Goal: Task Accomplishment & Management: Use online tool/utility

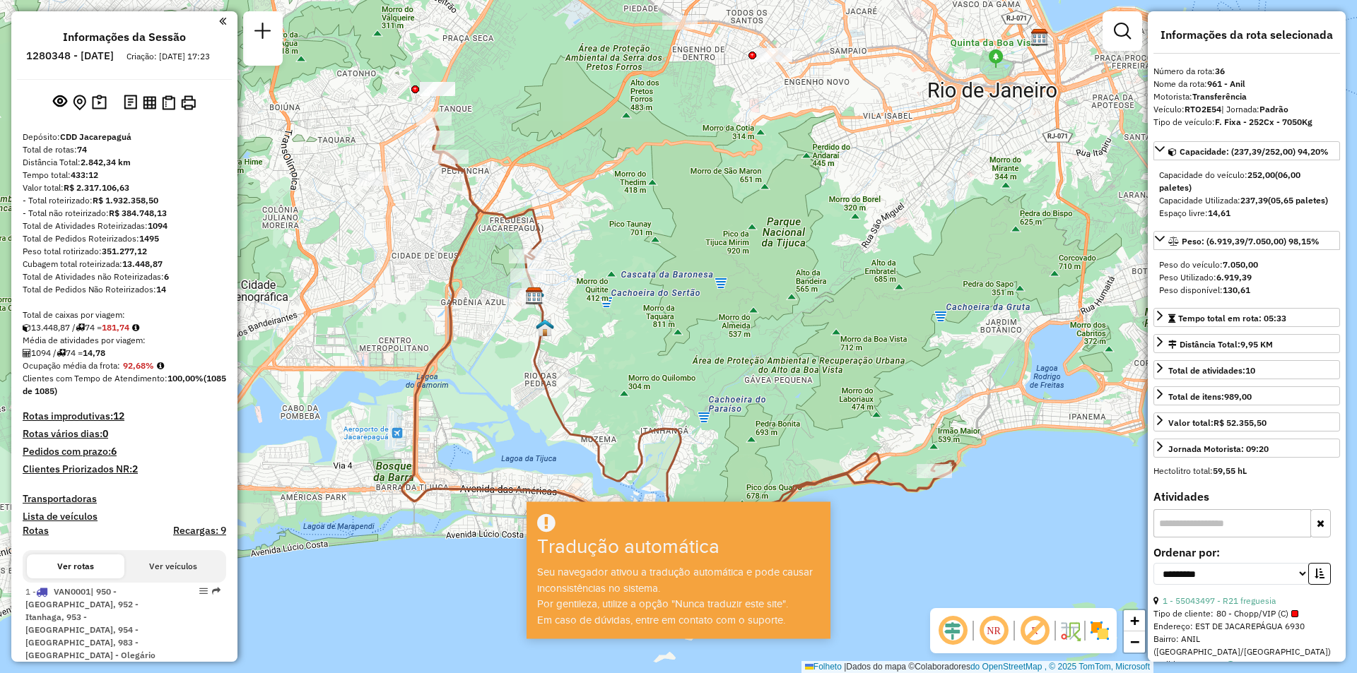
select select "**********"
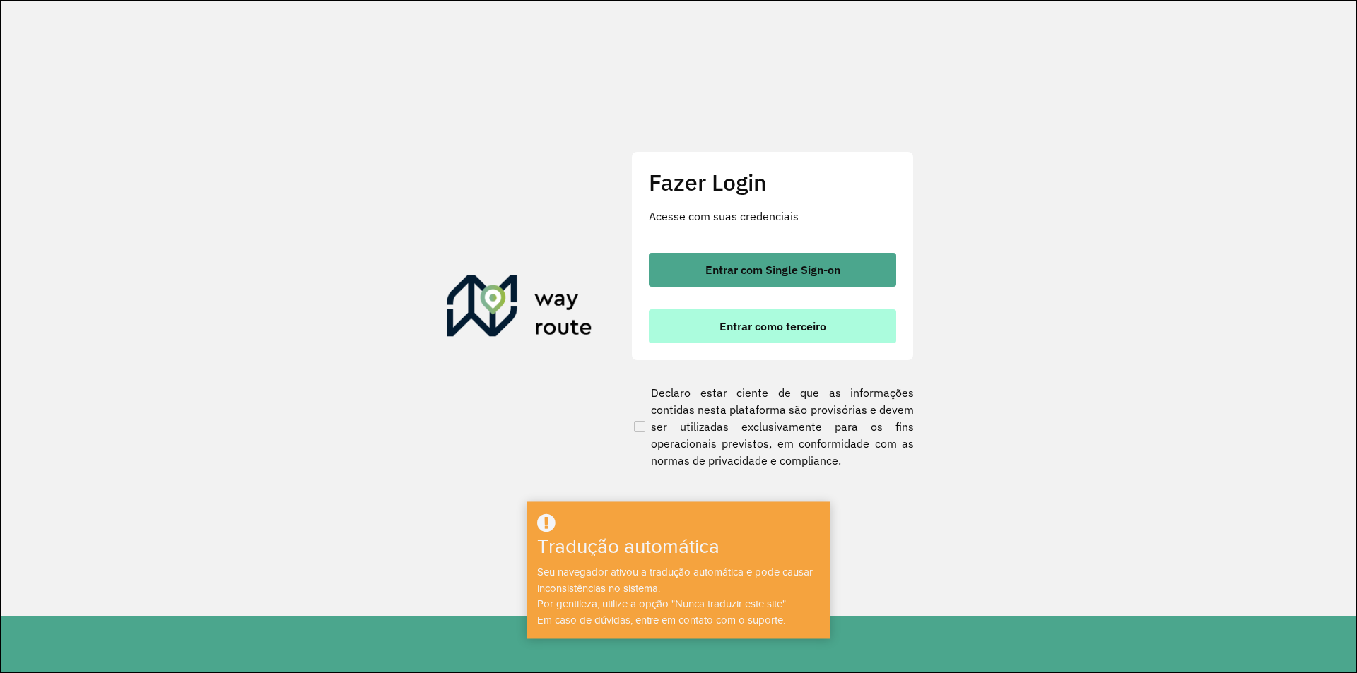
click at [790, 329] on font "Entrar como terceiro" at bounding box center [772, 326] width 107 height 14
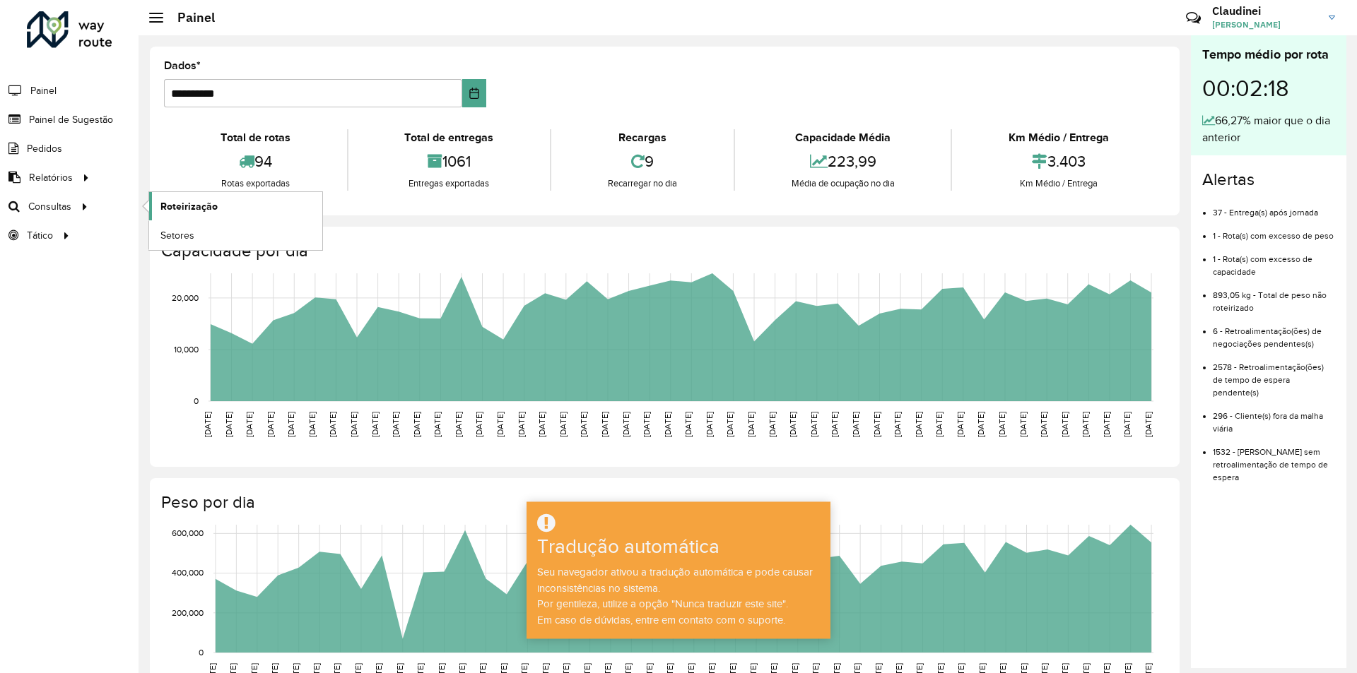
click at [209, 209] on font "Roteirização" at bounding box center [188, 206] width 57 height 11
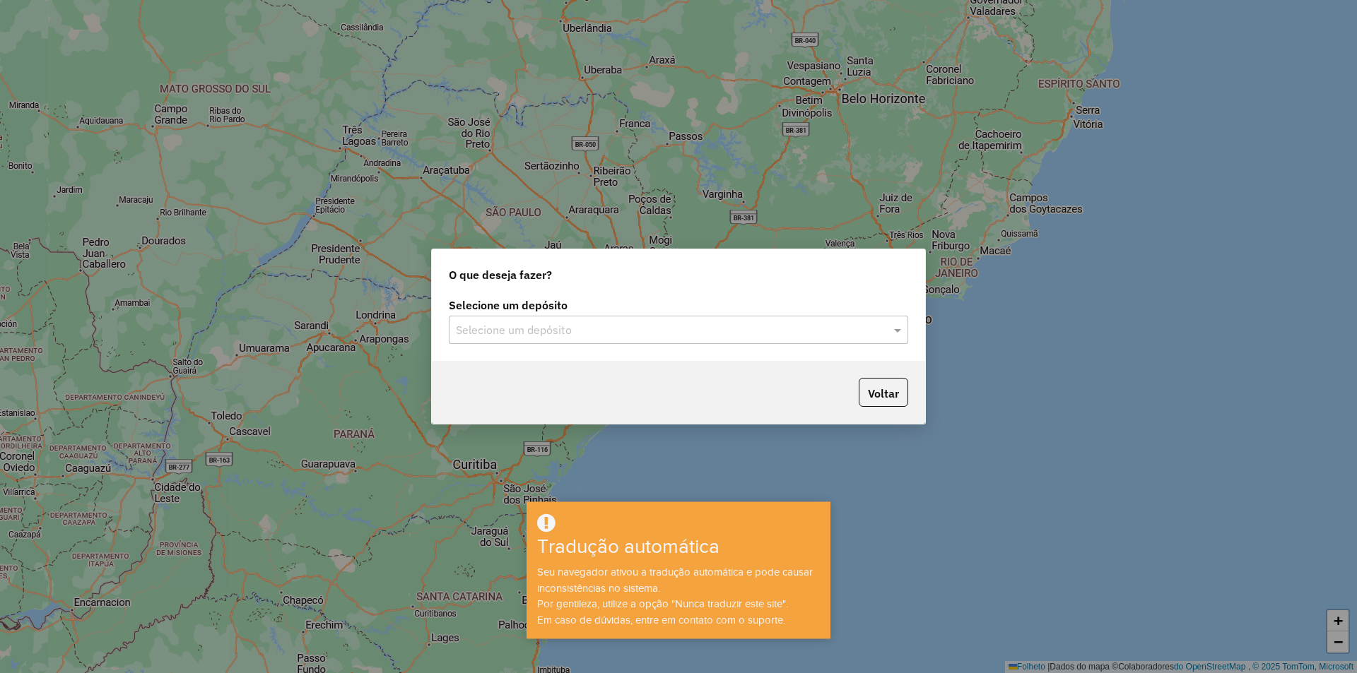
click at [773, 333] on input "text" at bounding box center [664, 330] width 417 height 17
click at [567, 370] on div "CDD Jacarepaguá" at bounding box center [678, 371] width 458 height 24
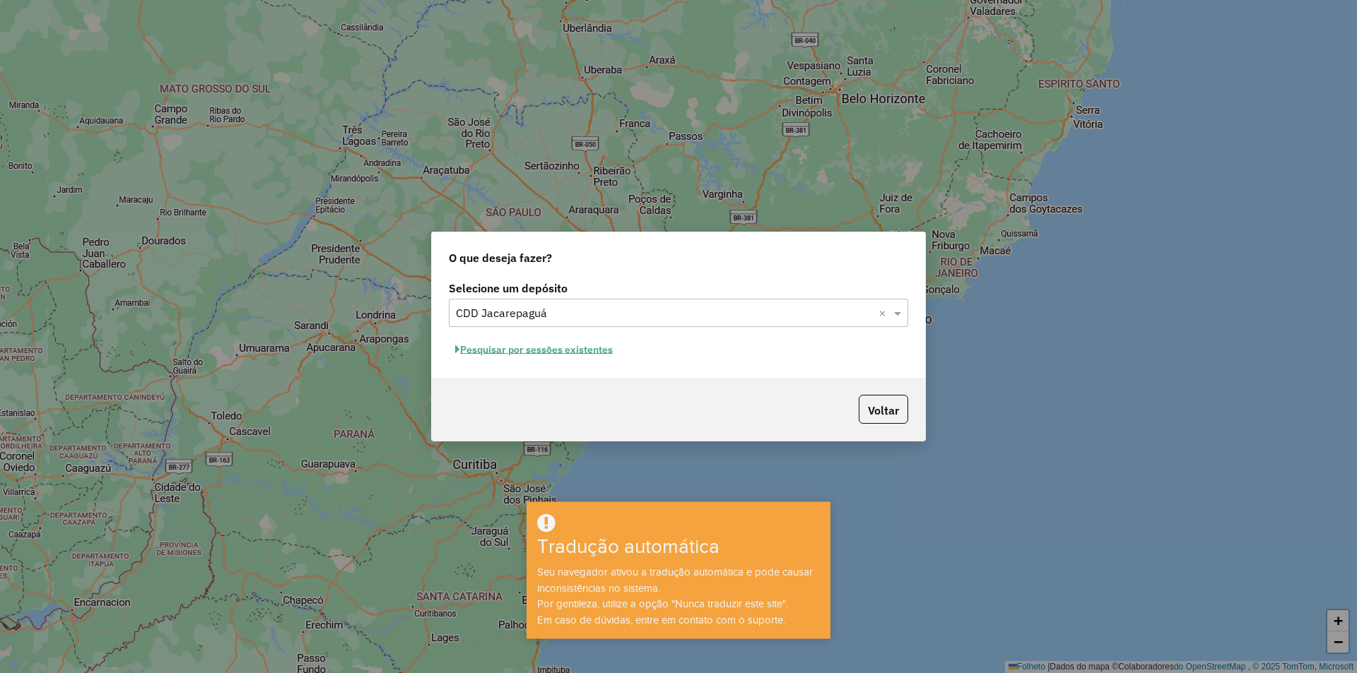
click at [553, 348] on button "Pesquisar por sessões existentes" at bounding box center [534, 350] width 170 height 23
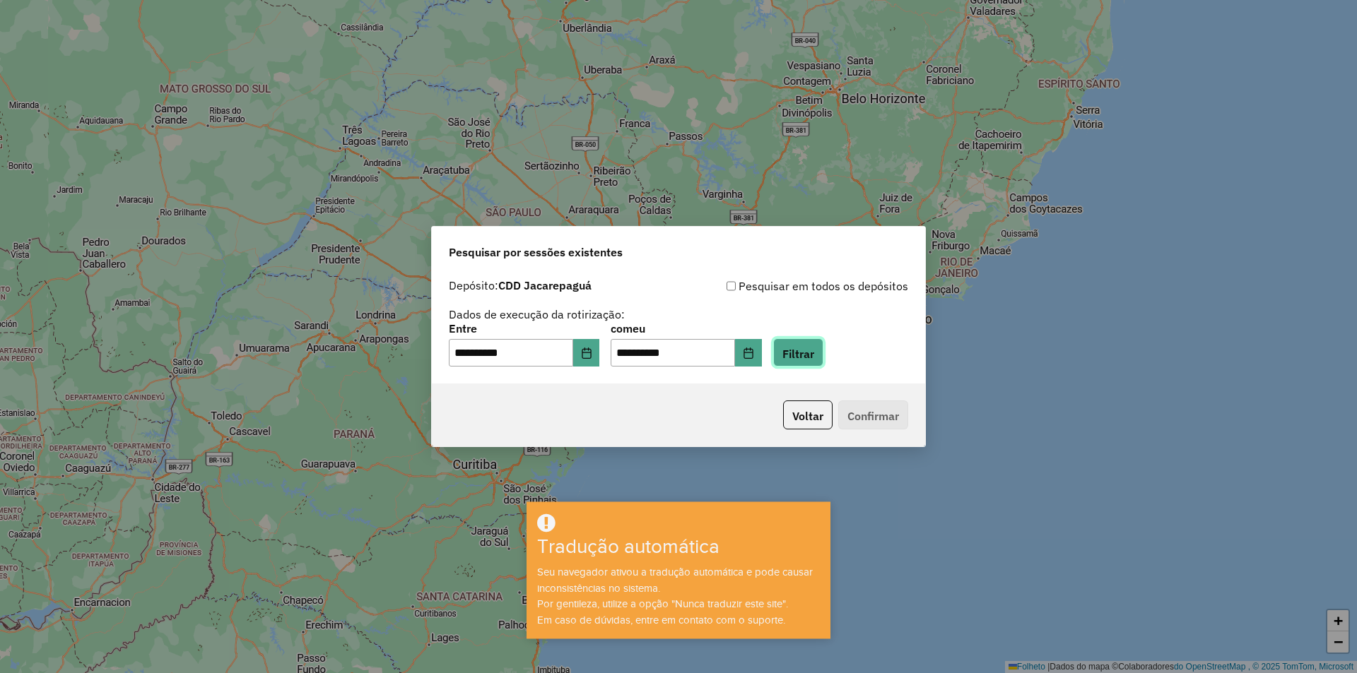
click at [814, 353] on font "Filtrar" at bounding box center [798, 353] width 32 height 14
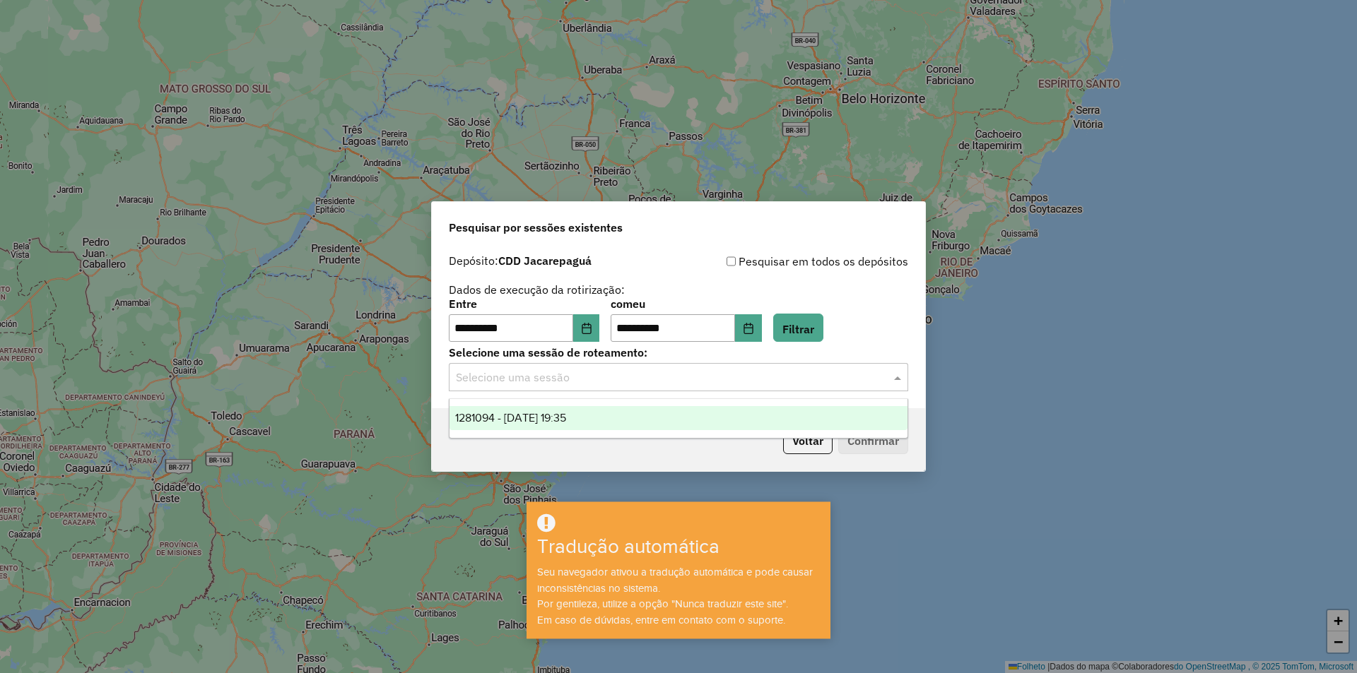
click at [896, 377] on span at bounding box center [899, 377] width 18 height 17
click at [612, 417] on div "1281094 - 23/09/2025 19:35" at bounding box center [678, 418] width 458 height 24
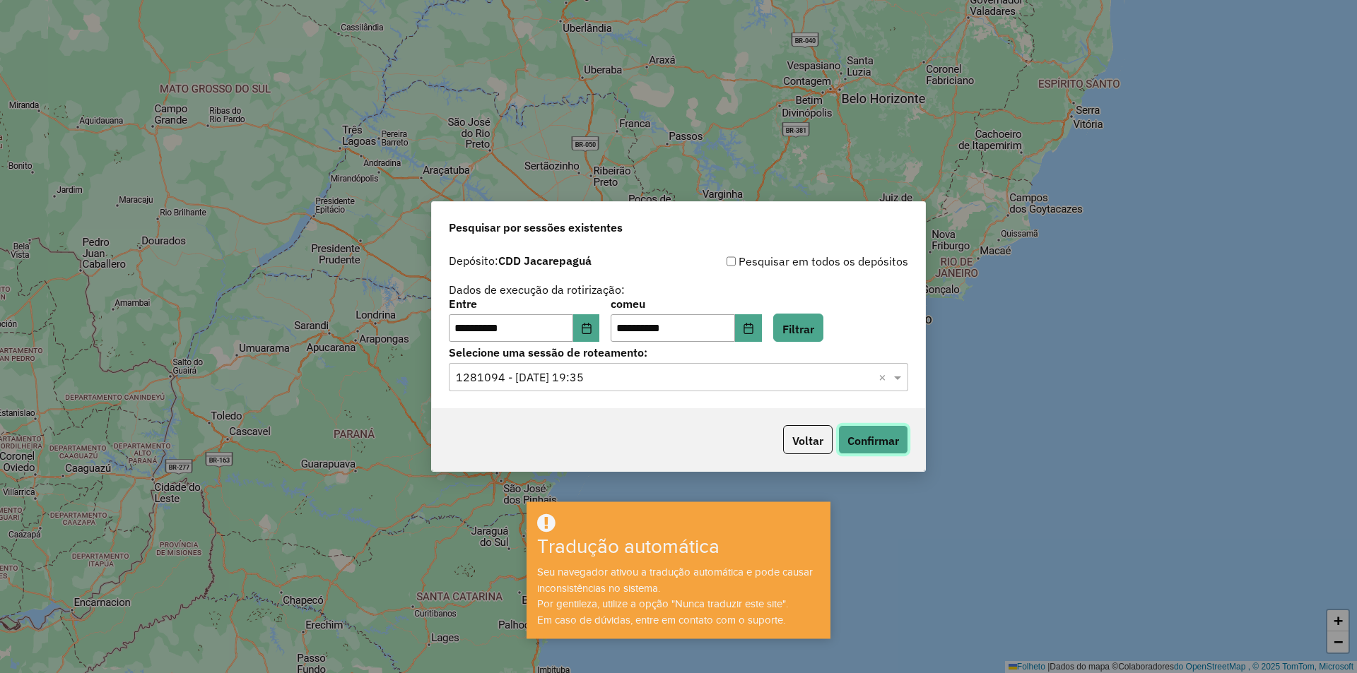
click at [866, 442] on font "Confirmar" at bounding box center [873, 441] width 52 height 14
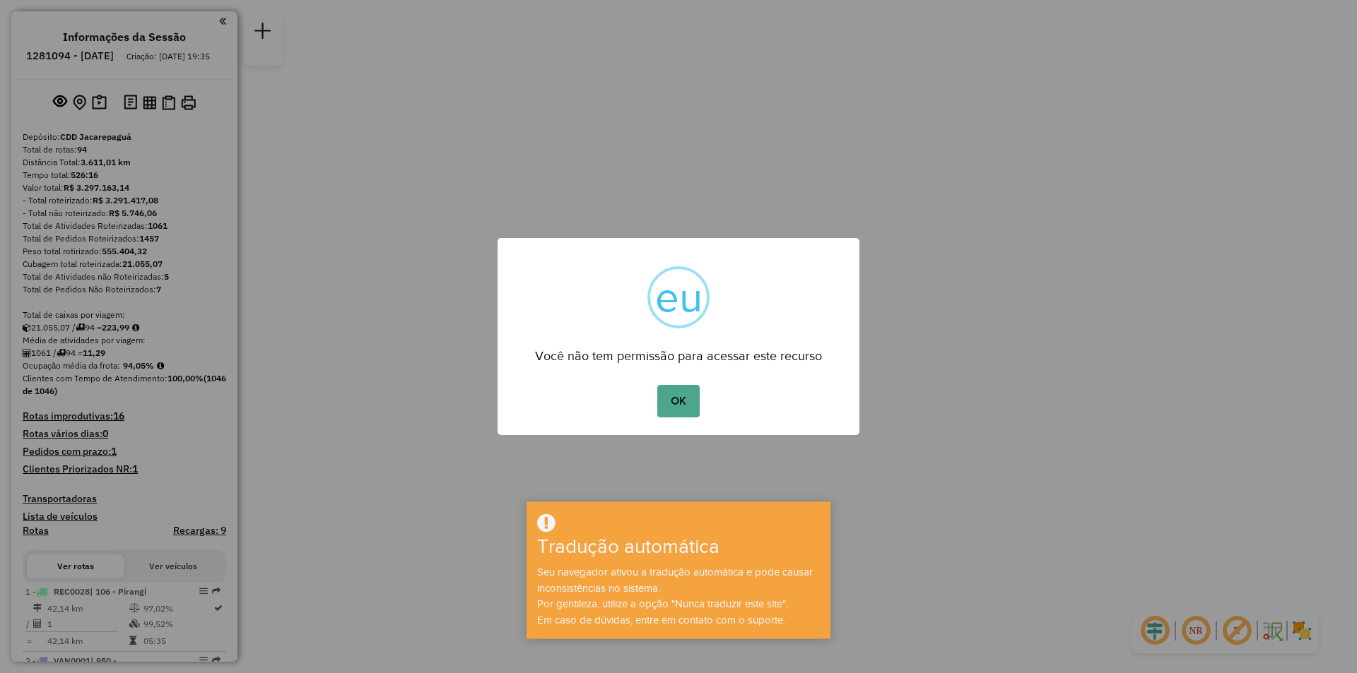
click at [683, 392] on button "OK" at bounding box center [678, 401] width 42 height 33
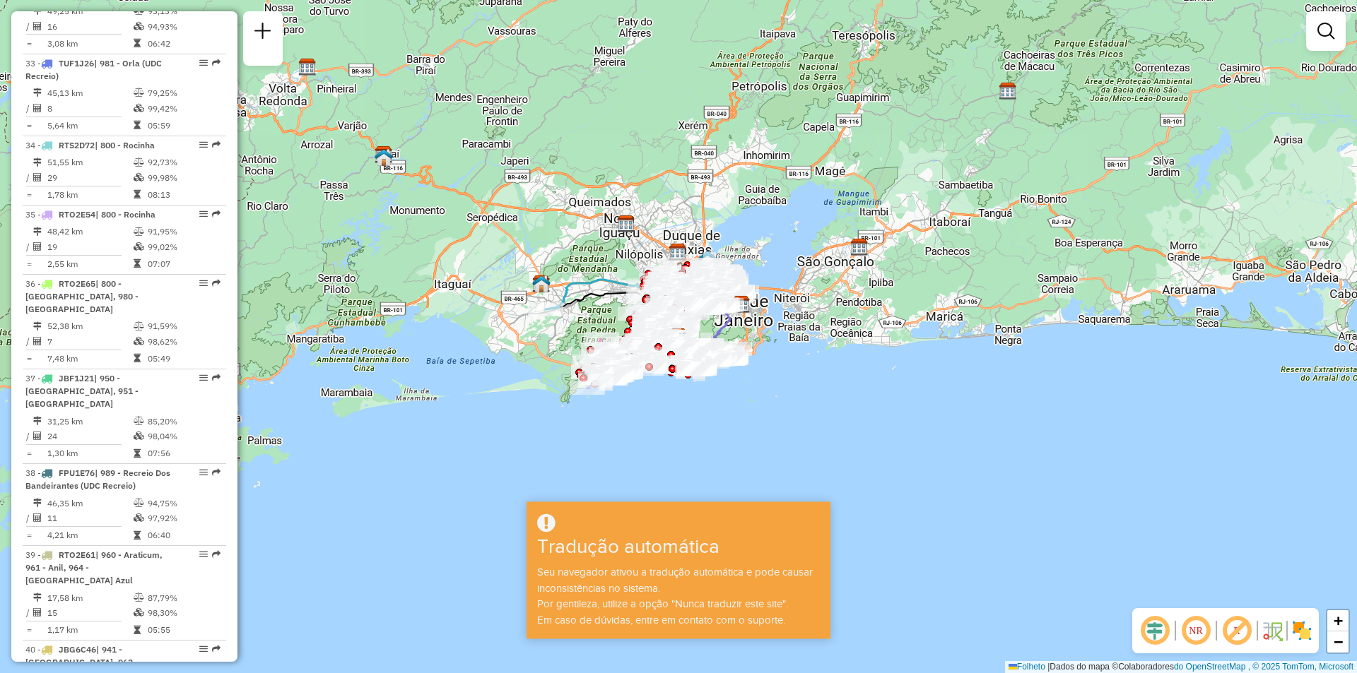
scroll to position [3362, 0]
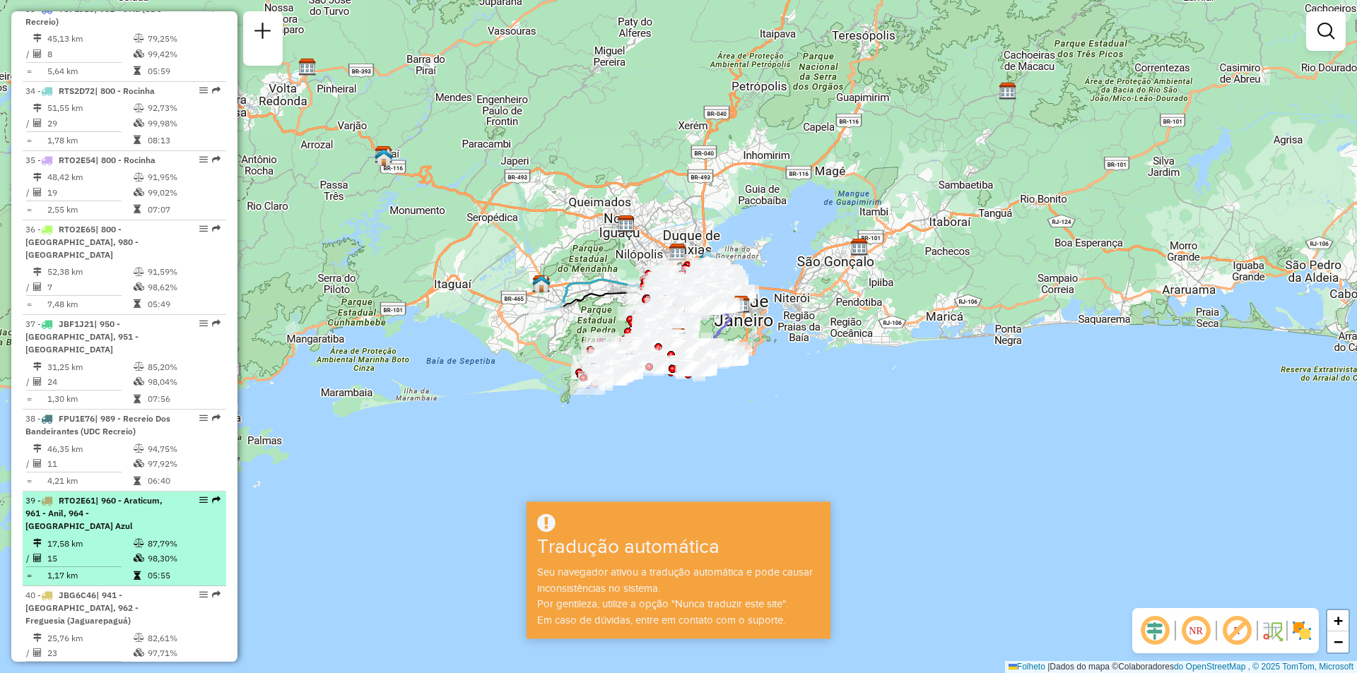
click at [213, 496] on em at bounding box center [216, 500] width 8 height 8
select select "**********"
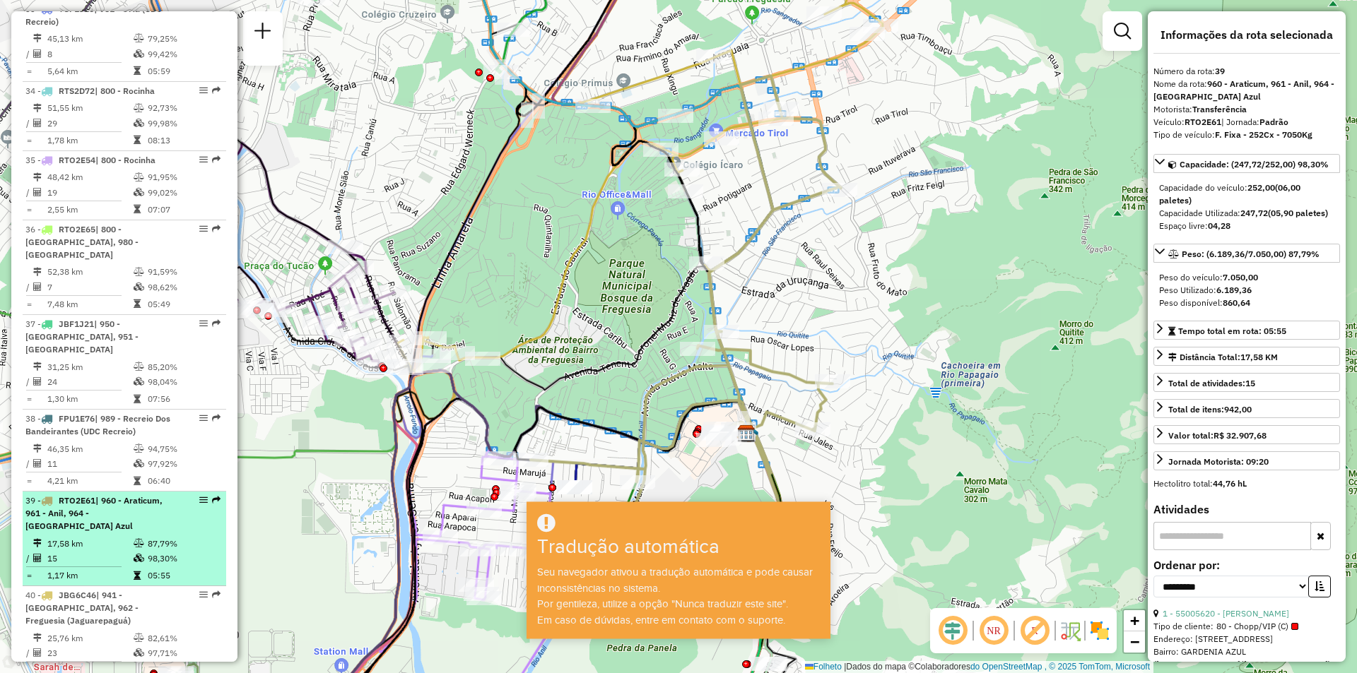
drag, startPoint x: 204, startPoint y: 343, endPoint x: 196, endPoint y: 348, distance: 9.0
click at [199, 496] on em at bounding box center [203, 500] width 8 height 8
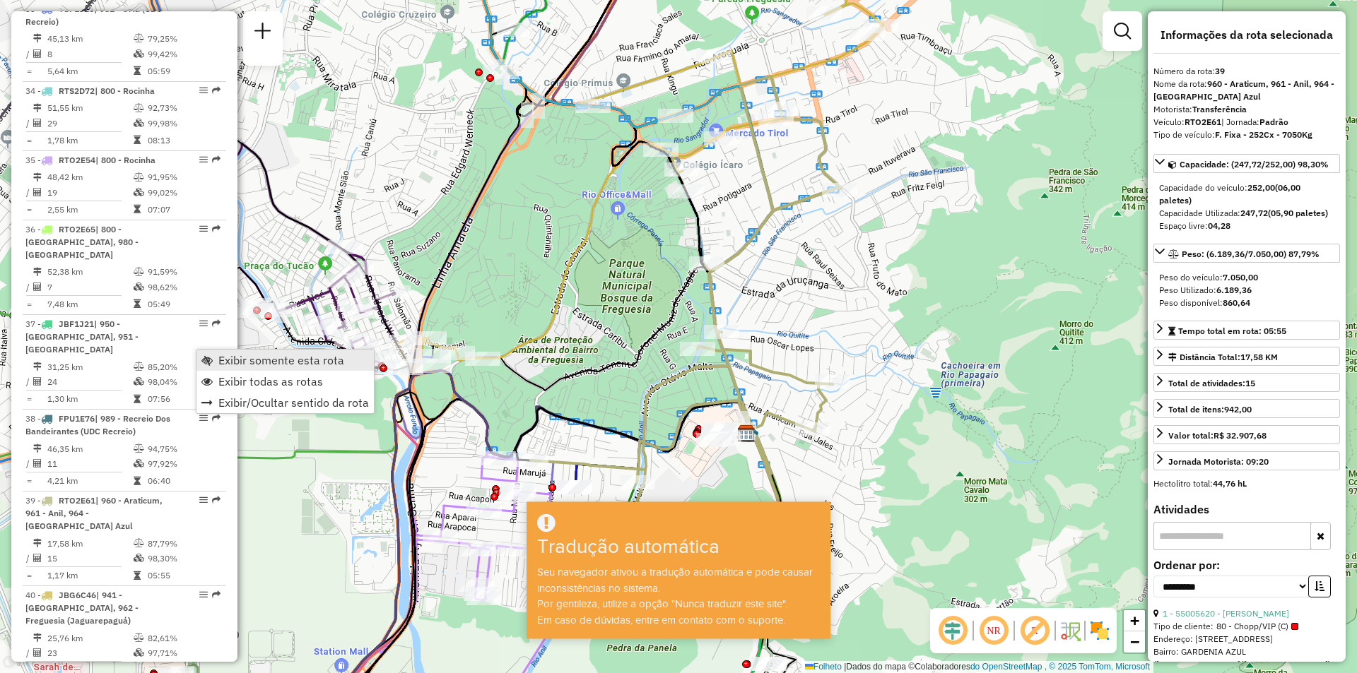
click at [250, 365] on font "Exibir somente esta rota" at bounding box center [281, 360] width 126 height 14
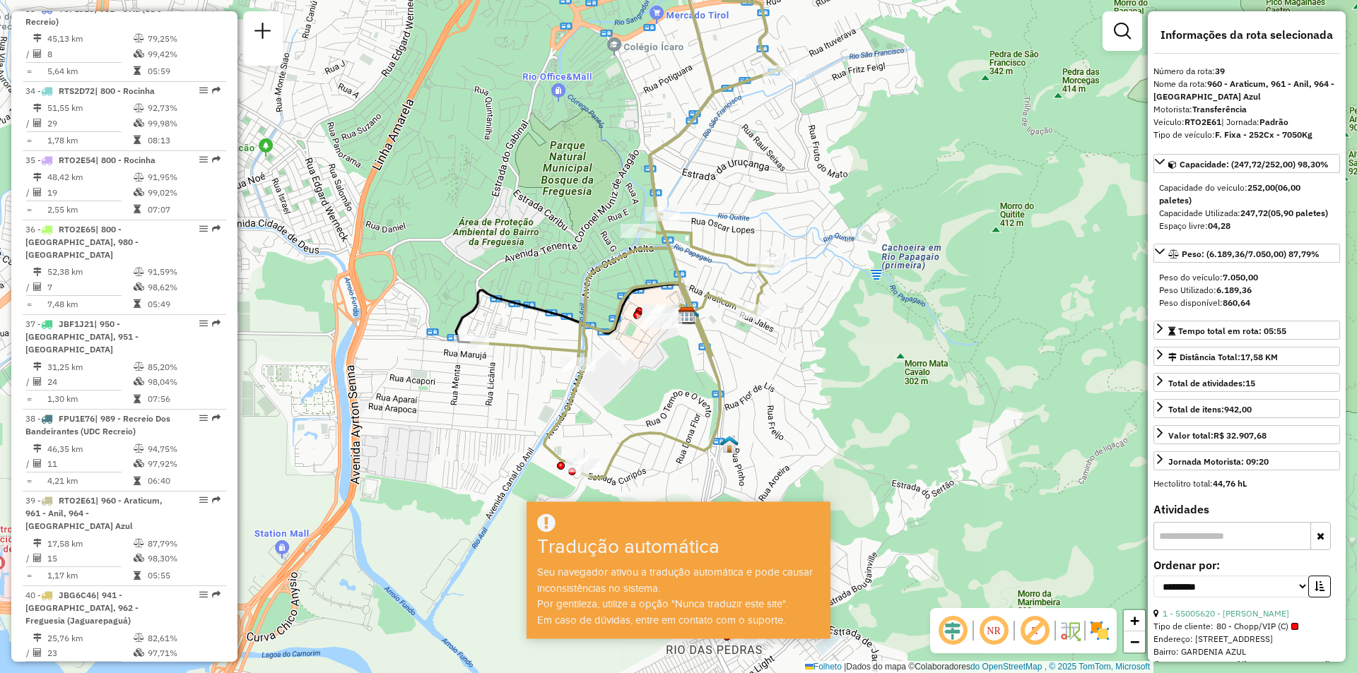
drag, startPoint x: 700, startPoint y: 407, endPoint x: 640, endPoint y: 289, distance: 132.1
click at [640, 289] on icon at bounding box center [644, 323] width 134 height 81
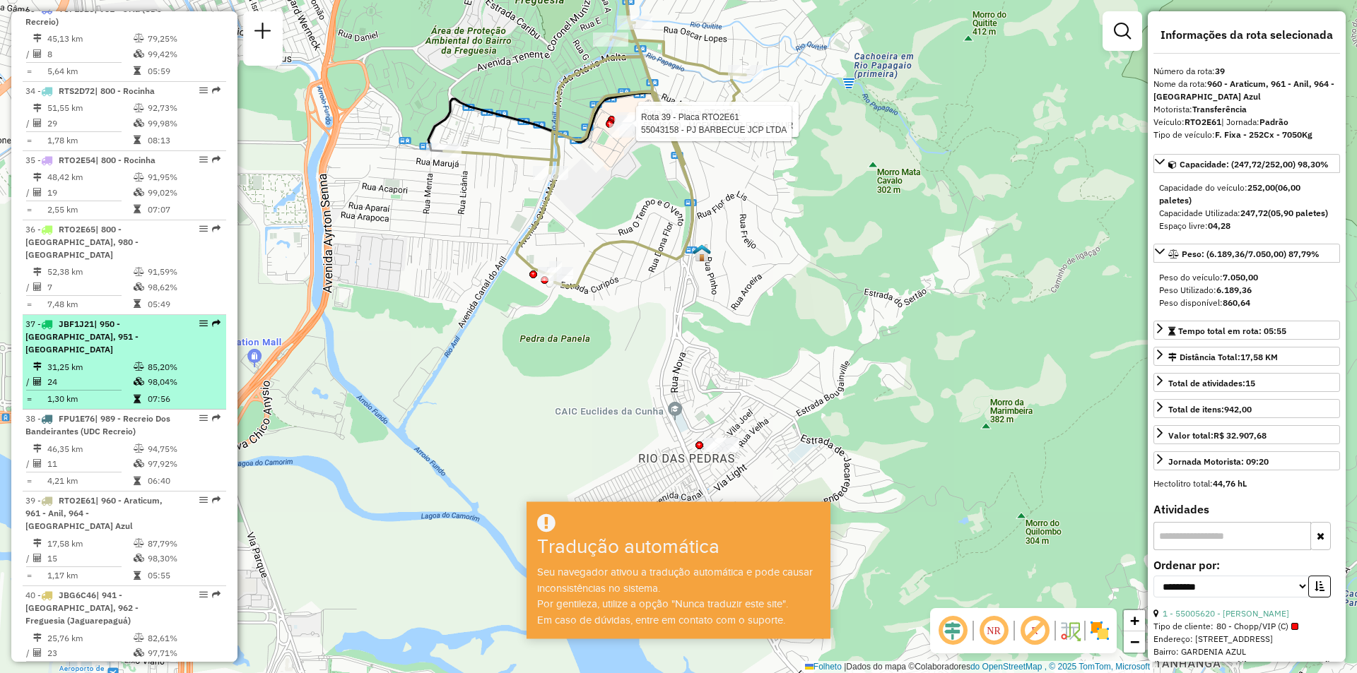
click at [212, 319] on em at bounding box center [216, 323] width 8 height 8
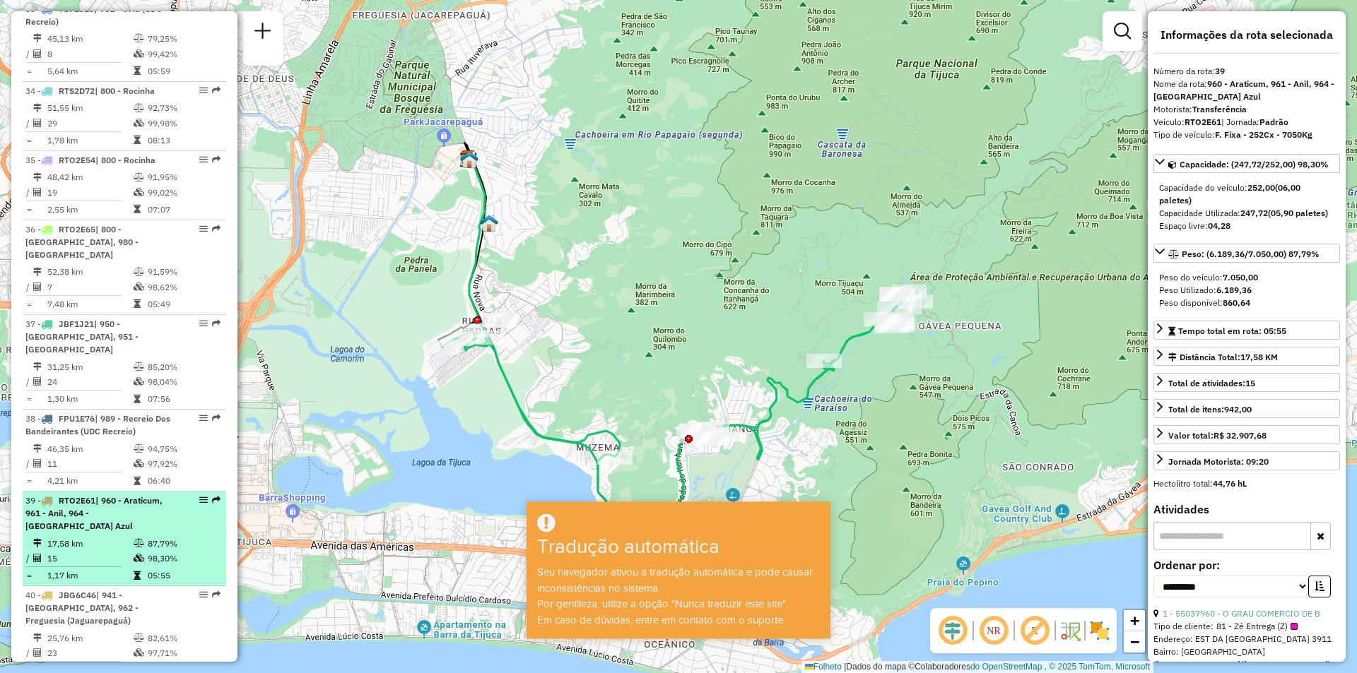
click at [215, 496] on em at bounding box center [216, 500] width 8 height 8
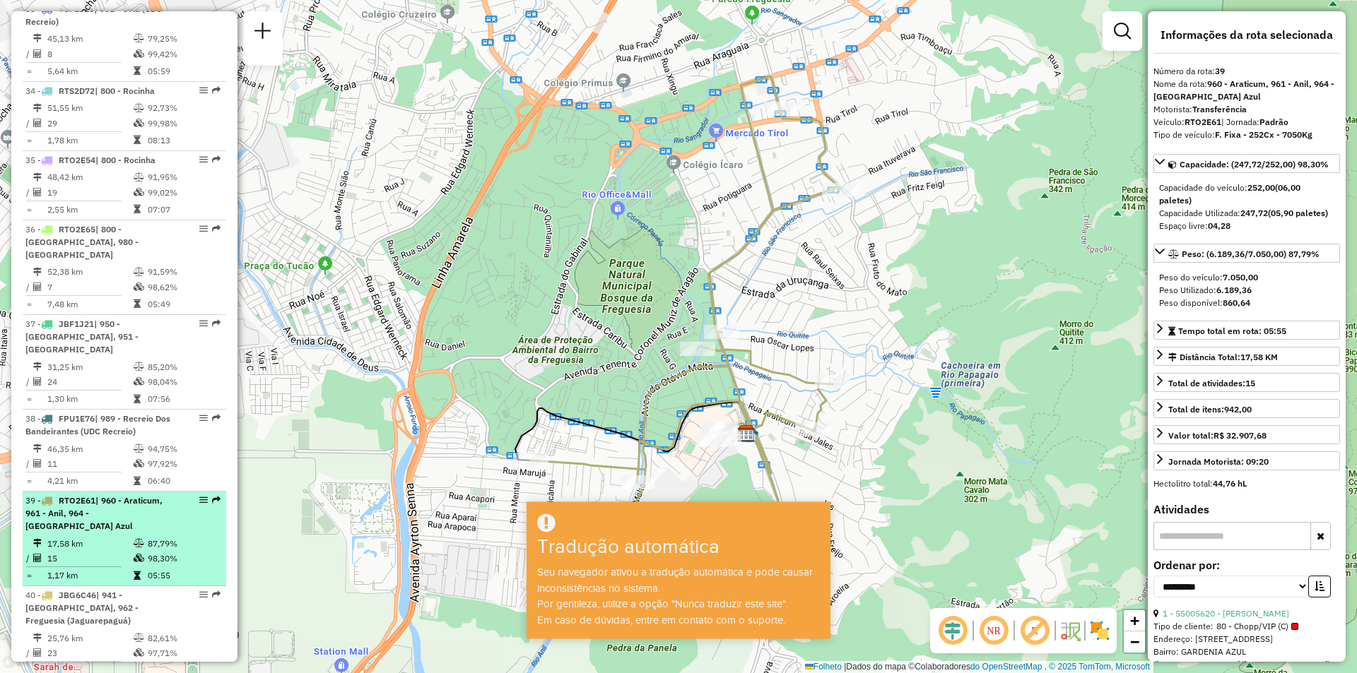
click at [212, 496] on em at bounding box center [216, 500] width 8 height 8
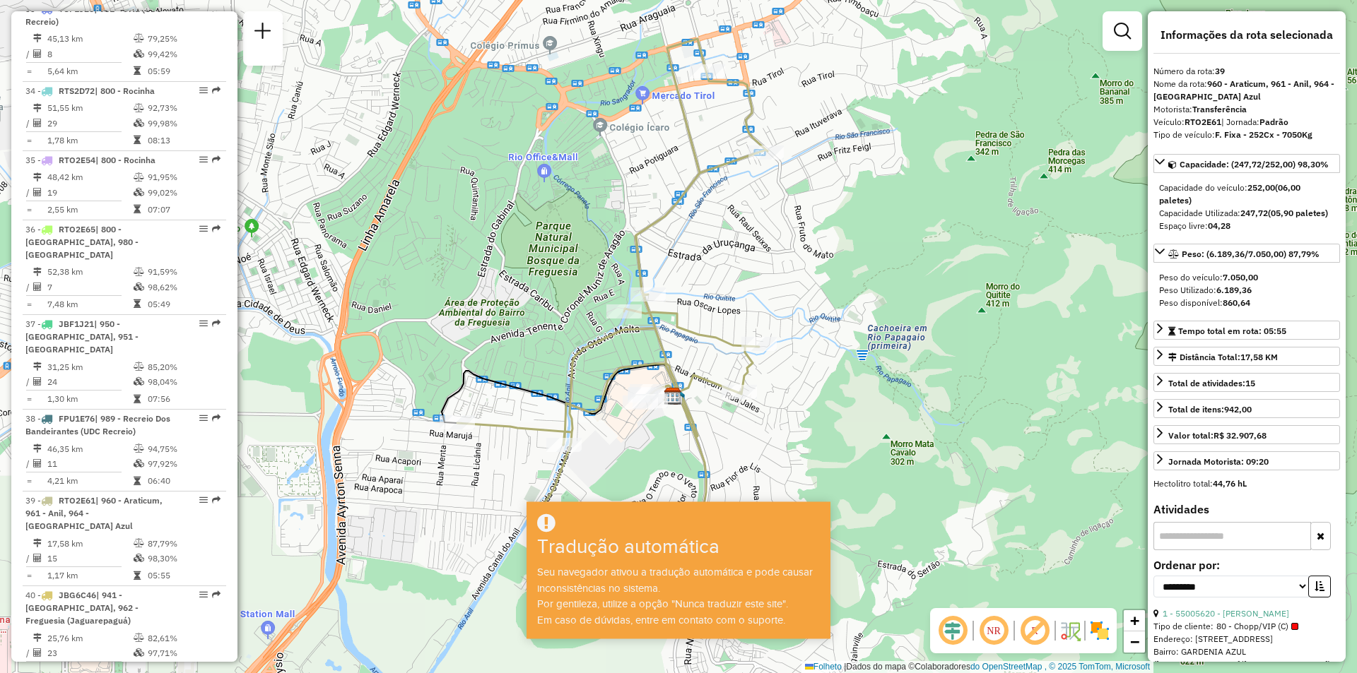
drag, startPoint x: 708, startPoint y: 376, endPoint x: 635, endPoint y: 339, distance: 82.5
click at [635, 339] on div "Janela de atendimento Grade de atendimento Capacidade Transportadoras Veículos …" at bounding box center [678, 336] width 1357 height 673
